Goal: Task Accomplishment & Management: Complete application form

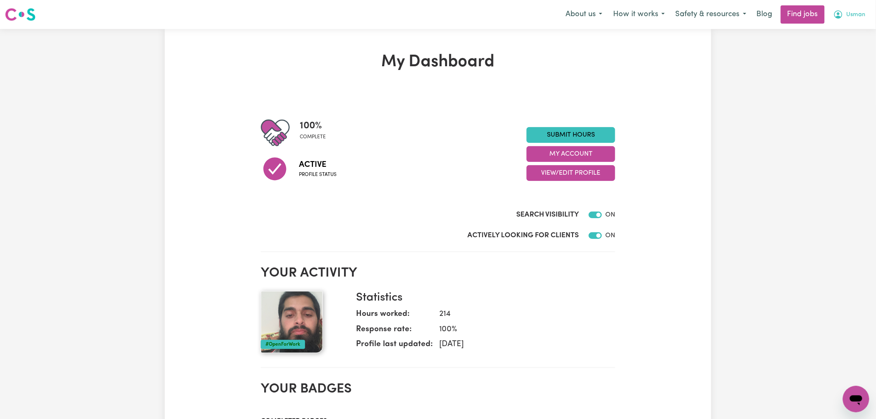
click at [859, 12] on span "Usman" at bounding box center [855, 14] width 19 height 9
click at [851, 46] on link "My Dashboard" at bounding box center [837, 48] width 65 height 16
click at [848, 30] on link "My Account" at bounding box center [837, 32] width 65 height 16
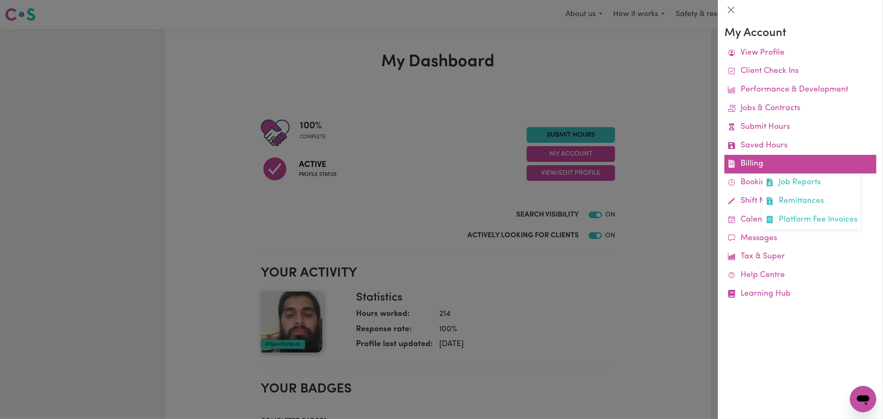
click at [756, 162] on link "Billing Job Reports Remittances Platform Fee Invoices" at bounding box center [800, 164] width 152 height 19
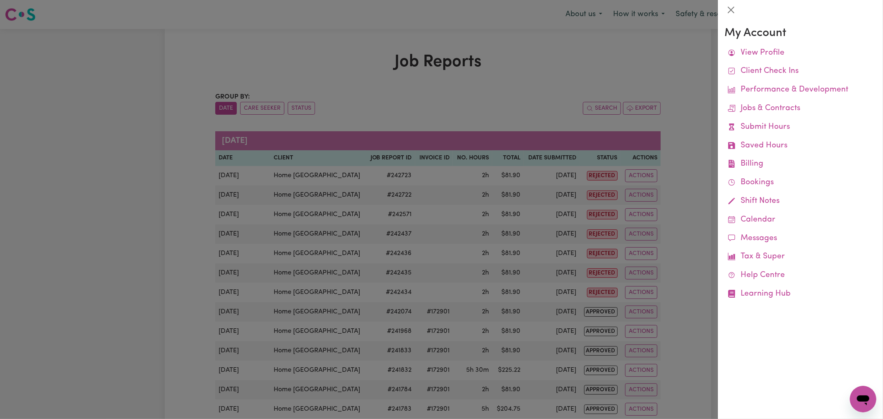
click at [431, 189] on div at bounding box center [441, 209] width 883 height 419
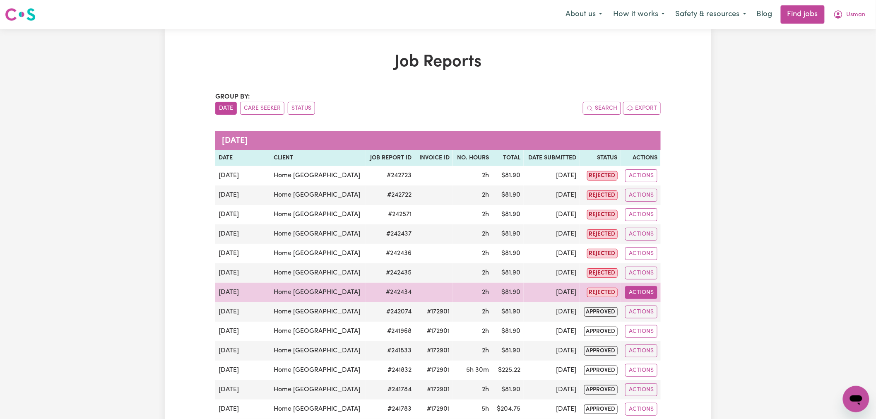
click at [647, 294] on button "Actions" at bounding box center [641, 292] width 32 height 13
click at [660, 307] on link "View Job Report" at bounding box center [662, 311] width 71 height 17
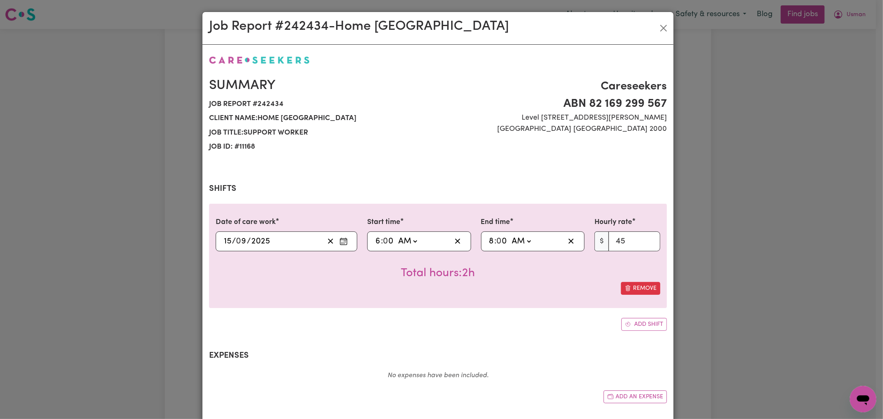
select select "45-Weekday"
click at [659, 29] on button "Close" at bounding box center [663, 28] width 13 height 13
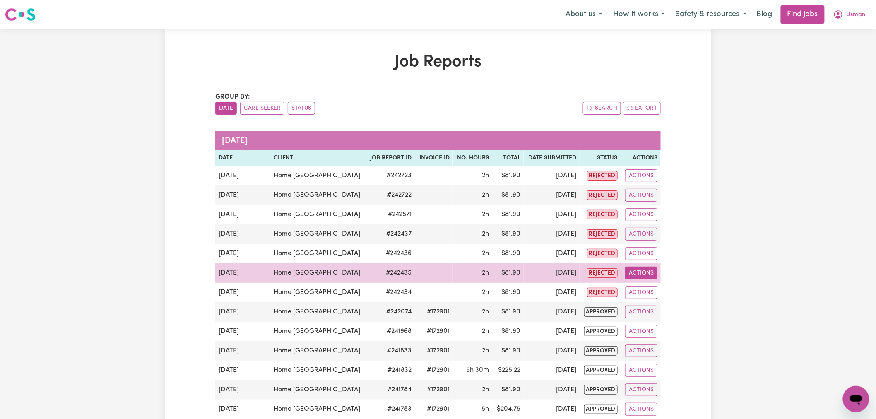
click at [644, 272] on button "Actions" at bounding box center [641, 273] width 32 height 13
click at [661, 295] on link "View Job Report" at bounding box center [662, 292] width 71 height 17
select select "pm"
select select "45-Weekday"
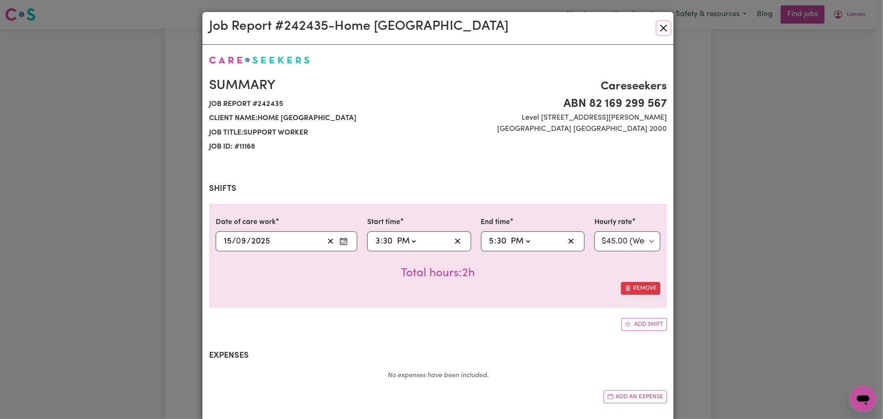
click at [657, 32] on button "Close" at bounding box center [663, 28] width 13 height 13
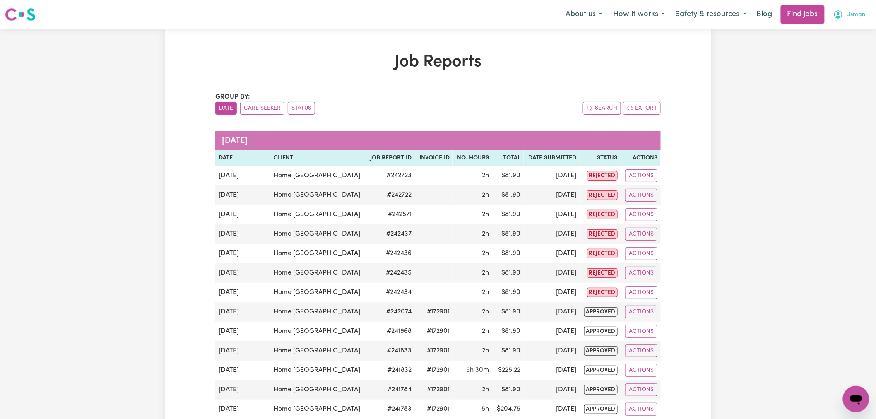
click at [870, 14] on button "Usman" at bounding box center [849, 14] width 43 height 17
click at [838, 62] on link "Logout" at bounding box center [837, 63] width 65 height 16
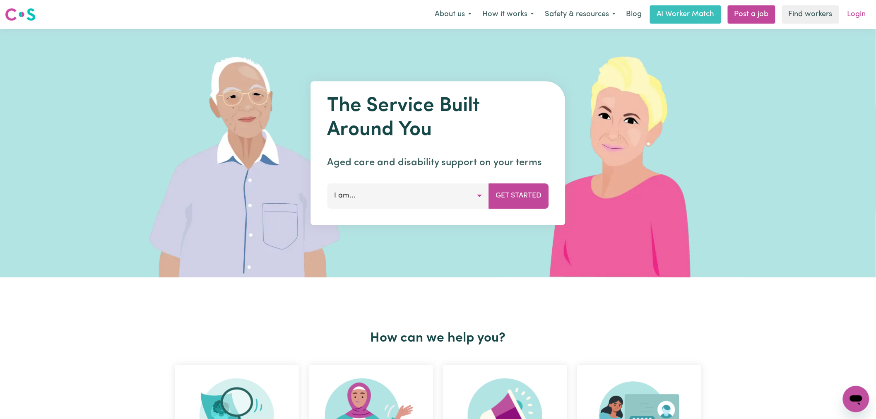
click at [857, 15] on link "Login" at bounding box center [856, 14] width 29 height 18
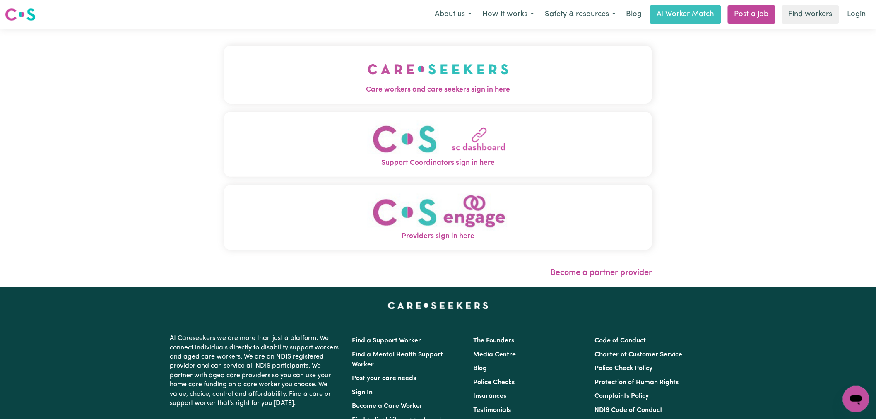
click at [367, 55] on img "Care workers and care seekers sign in here" at bounding box center [437, 69] width 141 height 31
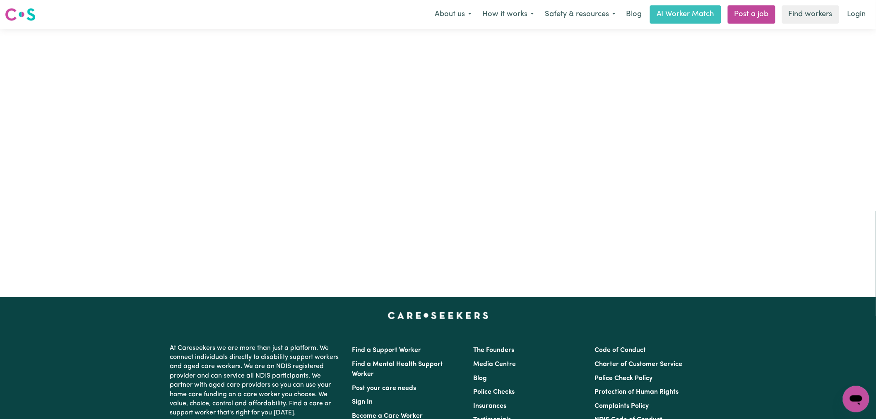
type input "[PERSON_NAME][EMAIL_ADDRESS][DOMAIN_NAME]"
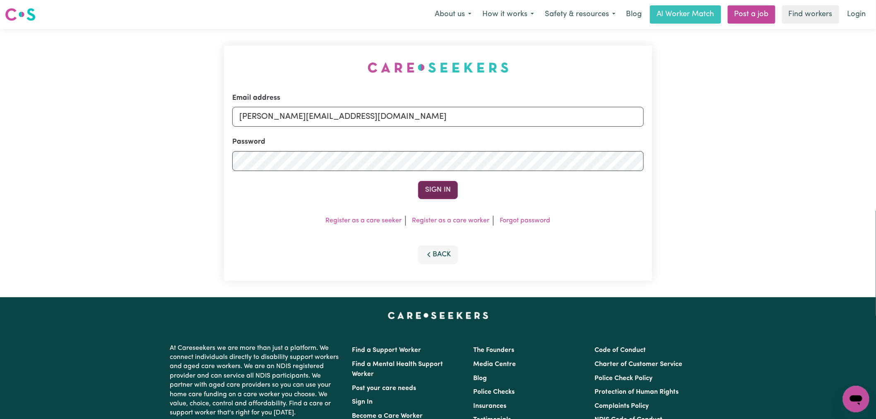
click at [432, 189] on button "Sign In" at bounding box center [438, 190] width 40 height 18
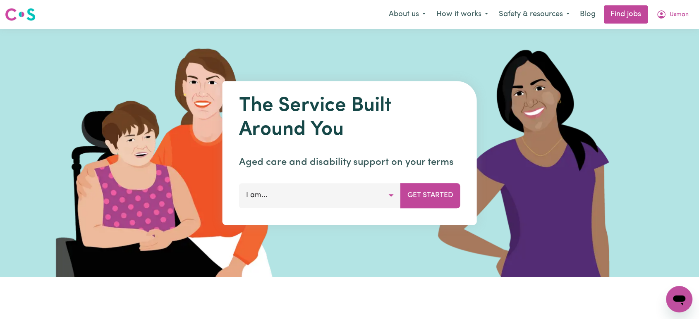
click at [680, 5] on div "Menu About us How it works Safety & resources Blog Find jobs Usman" at bounding box center [349, 14] width 699 height 19
click at [684, 14] on span "Usman" at bounding box center [679, 14] width 19 height 9
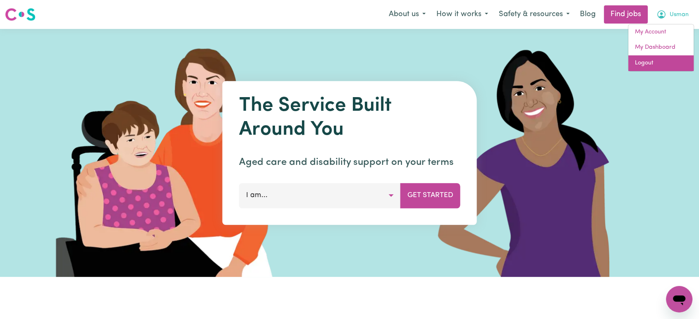
click at [658, 65] on link "Logout" at bounding box center [661, 63] width 65 height 16
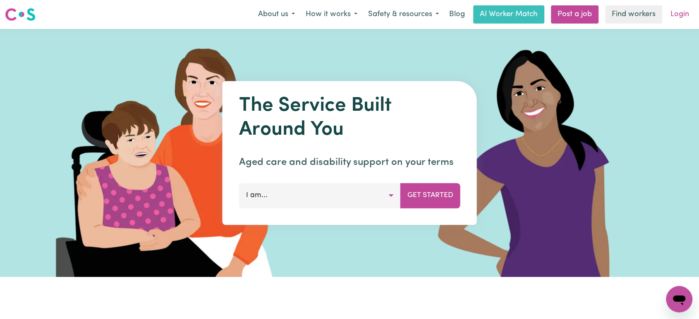
click at [682, 12] on link "Login" at bounding box center [680, 14] width 29 height 18
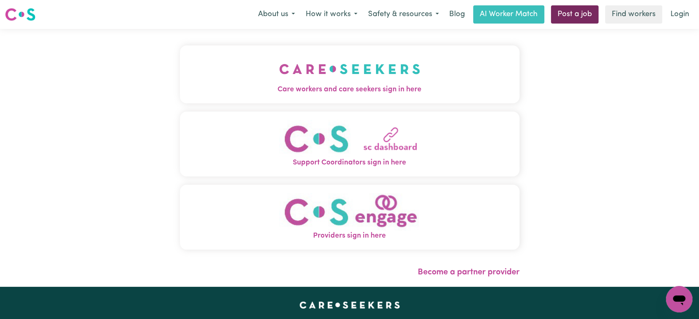
click at [573, 13] on link "Post a job" at bounding box center [575, 14] width 48 height 18
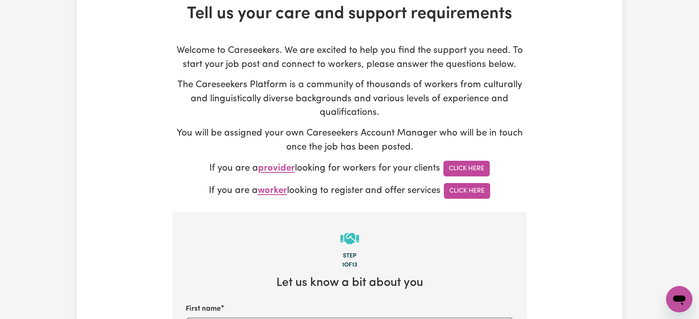
type input "[PERSON_NAME][EMAIL_ADDRESS][DOMAIN_NAME]"
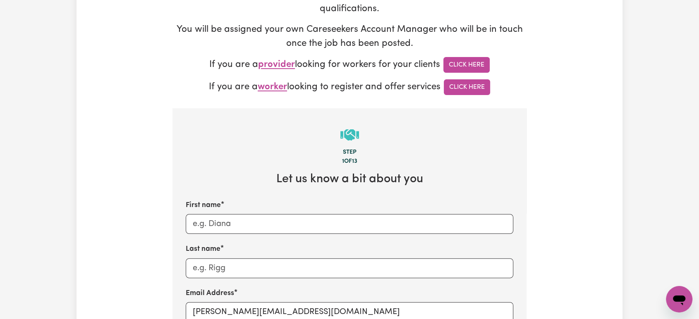
scroll to position [276, 0]
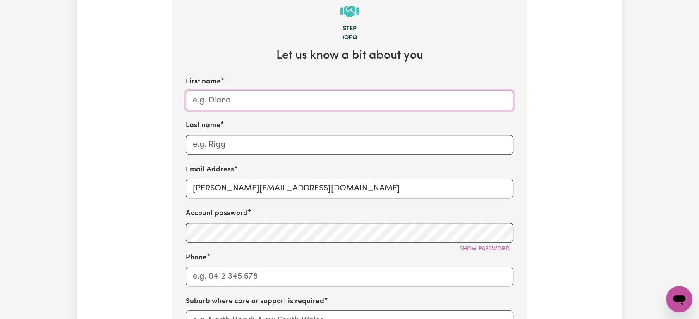
click at [234, 107] on input "First name" at bounding box center [350, 101] width 328 height 20
type input "K"
type input "Collingwood"
click at [269, 192] on input "[PERSON_NAME][EMAIL_ADDRESS][DOMAIN_NAME]" at bounding box center [350, 189] width 328 height 20
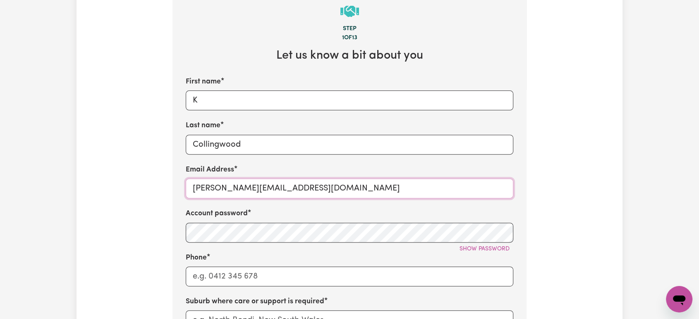
click at [269, 192] on input "[PERSON_NAME][EMAIL_ADDRESS][DOMAIN_NAME]" at bounding box center [350, 189] width 328 height 20
type input "[EMAIL_ADDRESS][DOMAIN_NAME]"
click at [228, 284] on input "Phone" at bounding box center [350, 277] width 328 height 20
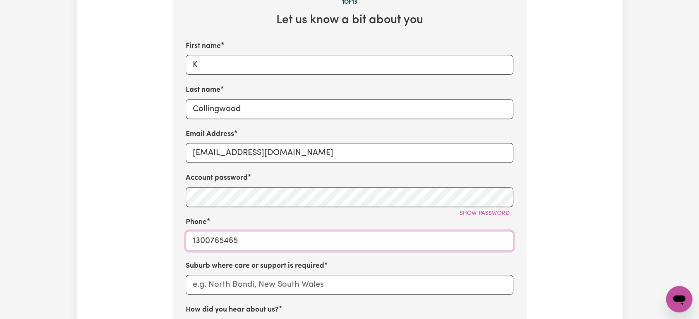
scroll to position [367, 0]
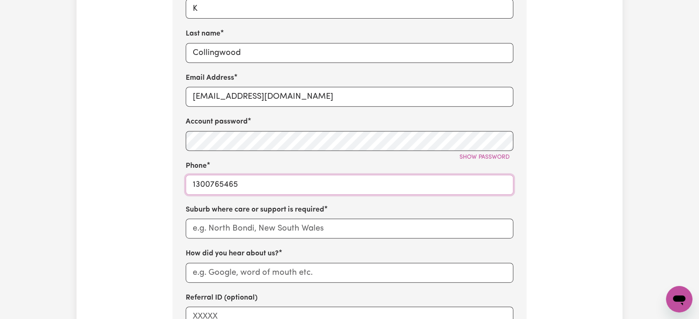
type input "1300765465"
click at [218, 228] on input "text" at bounding box center [350, 229] width 328 height 20
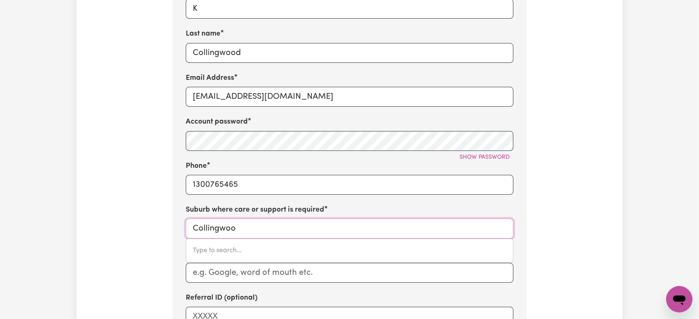
type input "Collingwood"
type input "[GEOGRAPHIC_DATA], [GEOGRAPHIC_DATA], 2850"
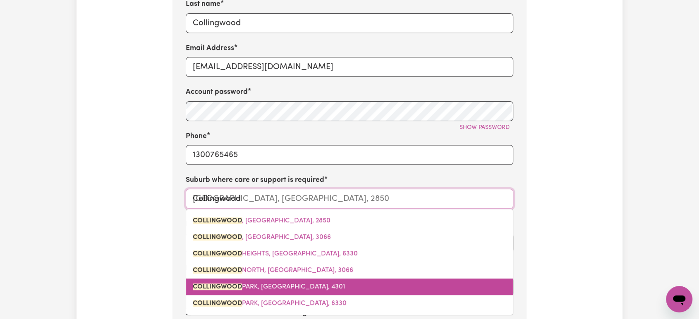
scroll to position [414, 0]
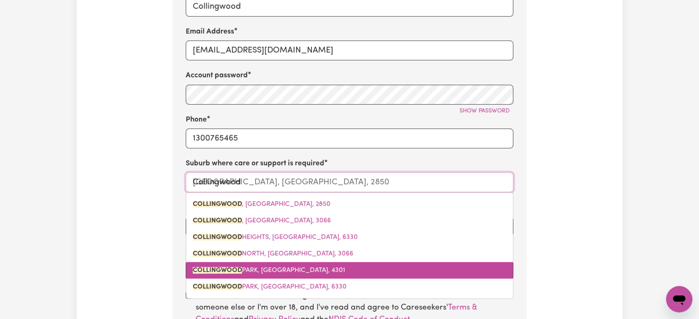
click at [335, 269] on link "[GEOGRAPHIC_DATA], [GEOGRAPHIC_DATA], 4301" at bounding box center [349, 270] width 327 height 17
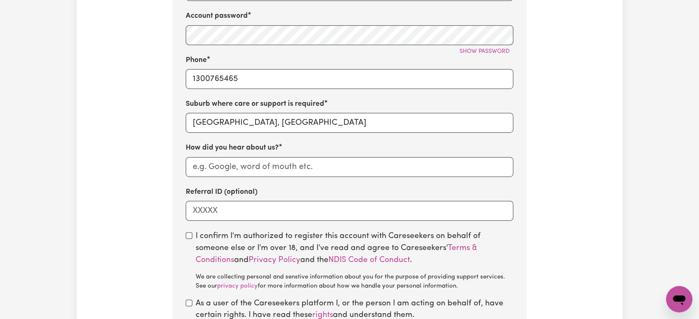
scroll to position [552, 0]
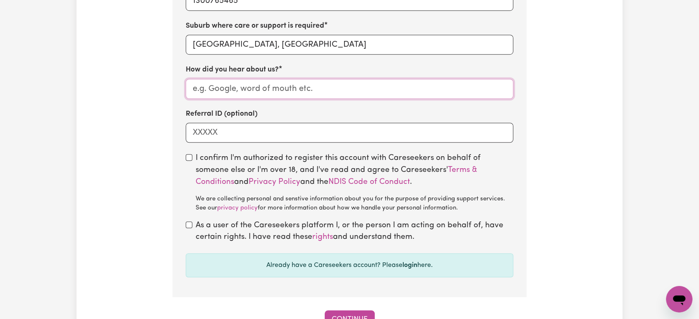
click at [265, 90] on input "How did you hear about us?" at bounding box center [350, 89] width 328 height 20
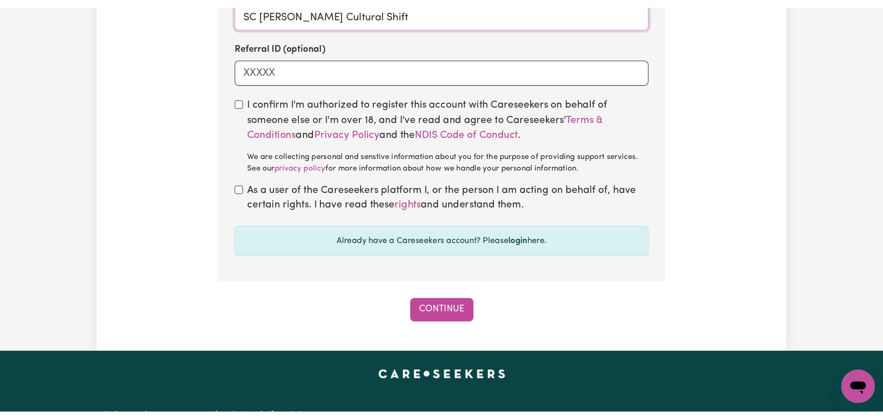
scroll to position [644, 0]
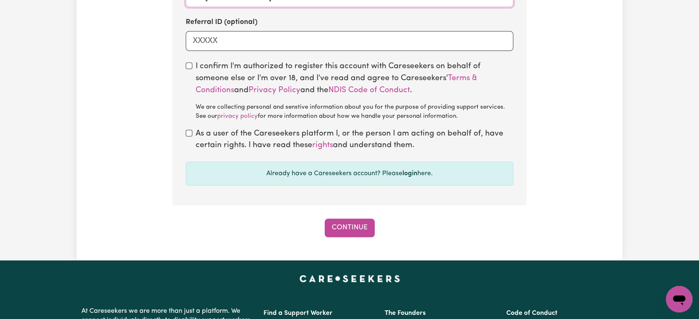
type input "SC [PERSON_NAME] Cultural Shift"
click at [190, 69] on input "checkbox" at bounding box center [189, 65] width 7 height 7
checkbox input "true"
click at [190, 133] on input "checkbox" at bounding box center [189, 133] width 7 height 7
checkbox input "true"
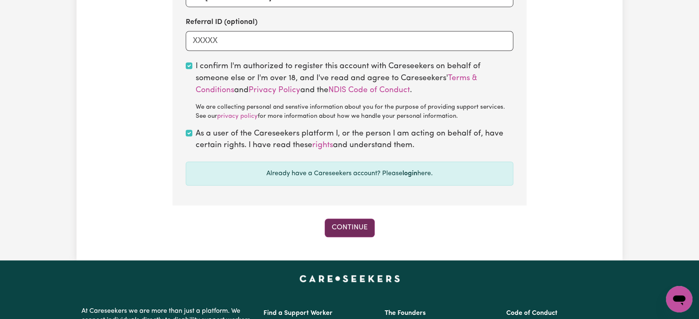
click at [358, 224] on button "Continue" at bounding box center [350, 228] width 50 height 18
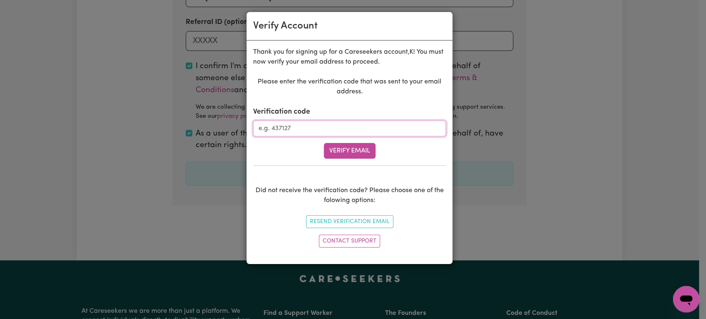
click at [302, 131] on input "Verification code" at bounding box center [349, 129] width 193 height 16
paste input "679528"
type input "679528"
click at [353, 153] on button "Verify Email" at bounding box center [350, 151] width 52 height 16
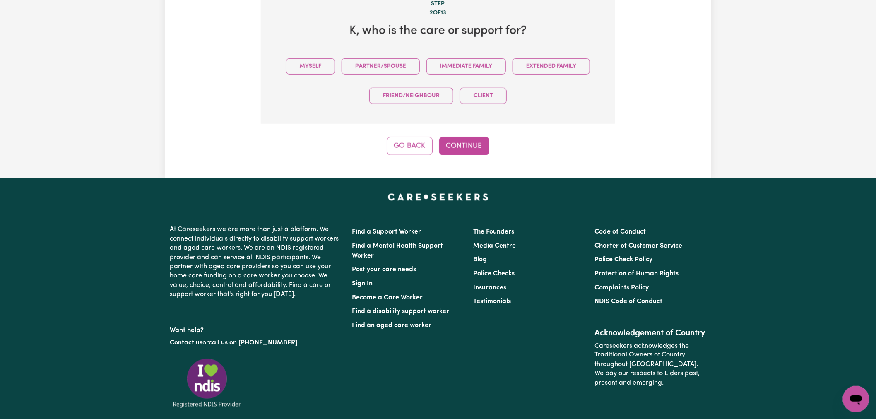
scroll to position [265, 0]
